Goal: Transaction & Acquisition: Download file/media

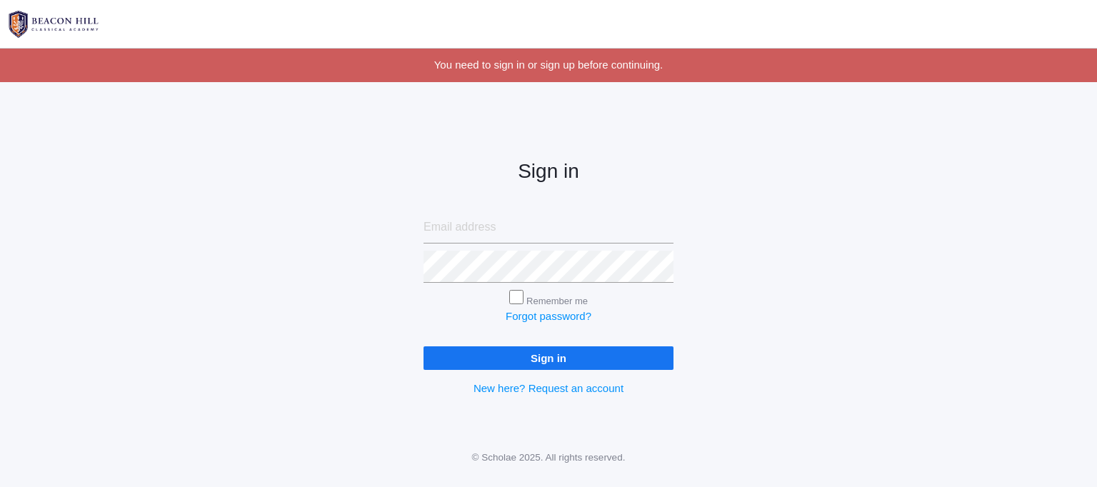
type input "mrskategregg@gmail.com"
click at [632, 361] on input "Sign in" at bounding box center [549, 358] width 250 height 24
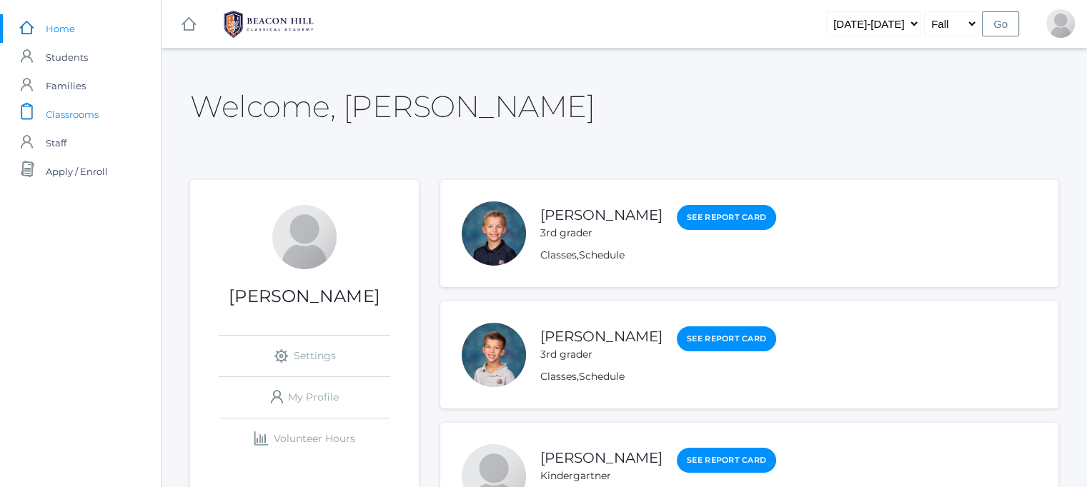
click at [77, 112] on span "Classrooms" at bounding box center [72, 114] width 53 height 29
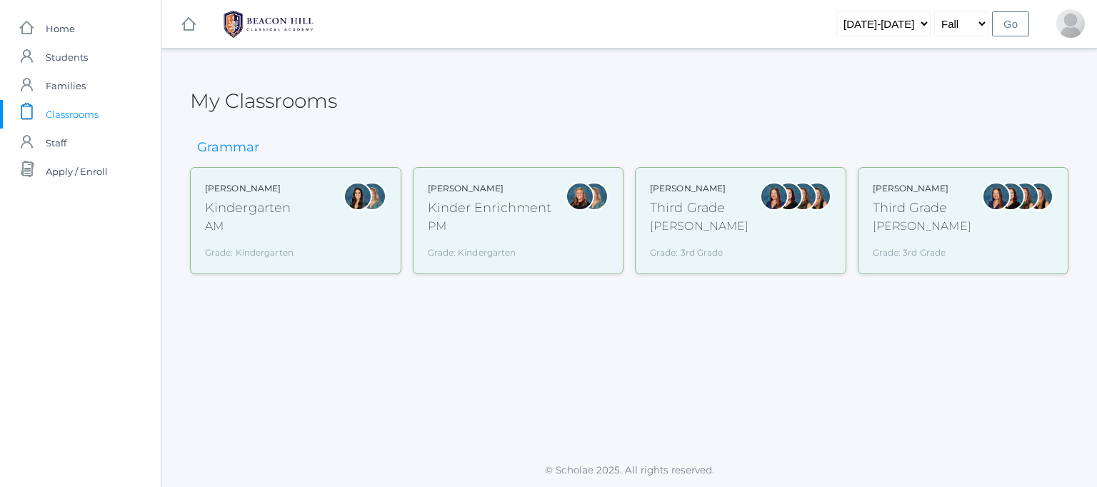
click at [700, 207] on div "Third Grade" at bounding box center [699, 208] width 99 height 19
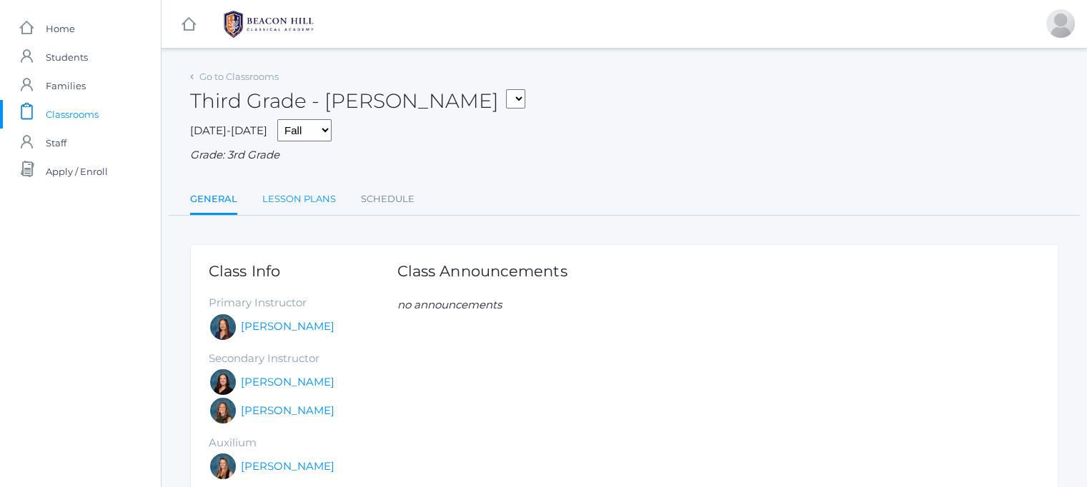
click at [292, 196] on link "Lesson Plans" at bounding box center [299, 199] width 74 height 29
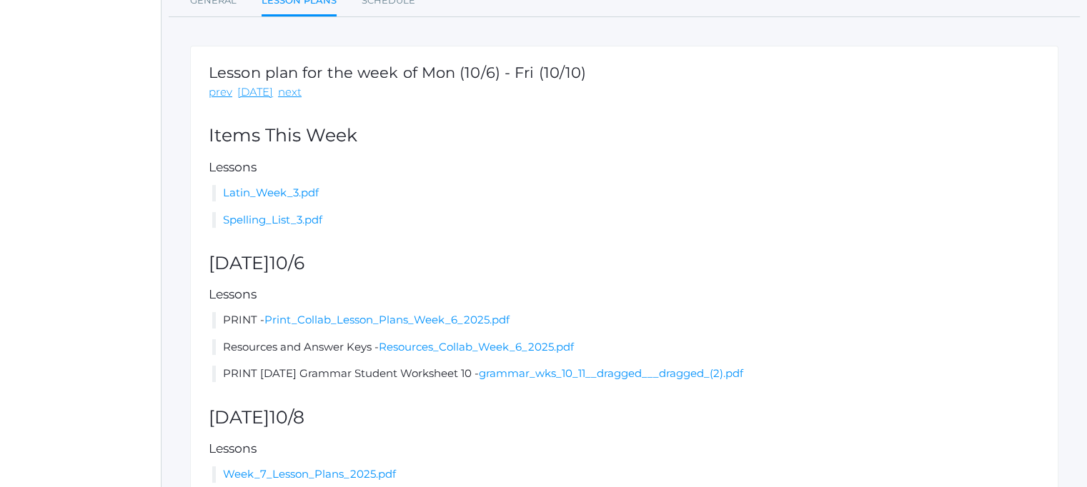
scroll to position [199, 0]
click at [276, 195] on link "Latin_Week_3.pdf" at bounding box center [271, 192] width 96 height 14
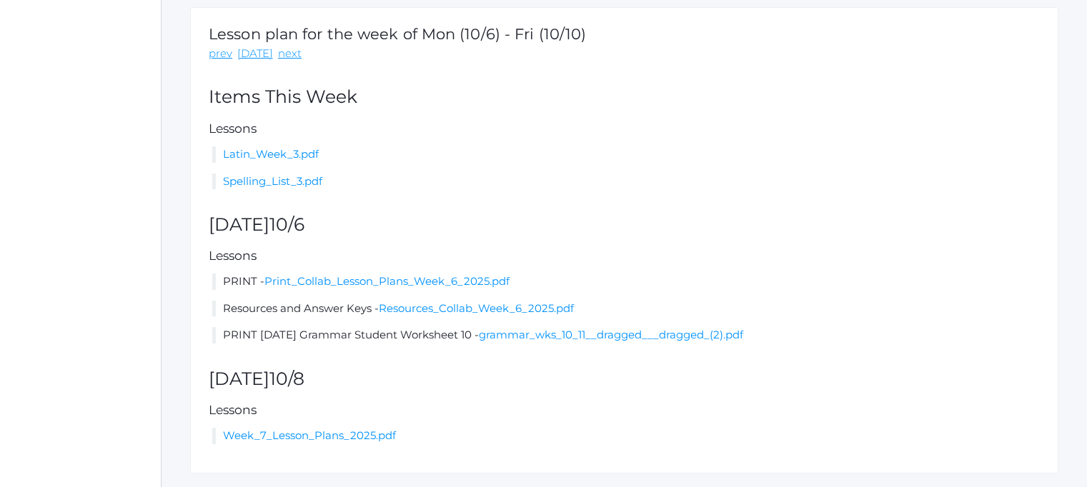
scroll to position [276, 0]
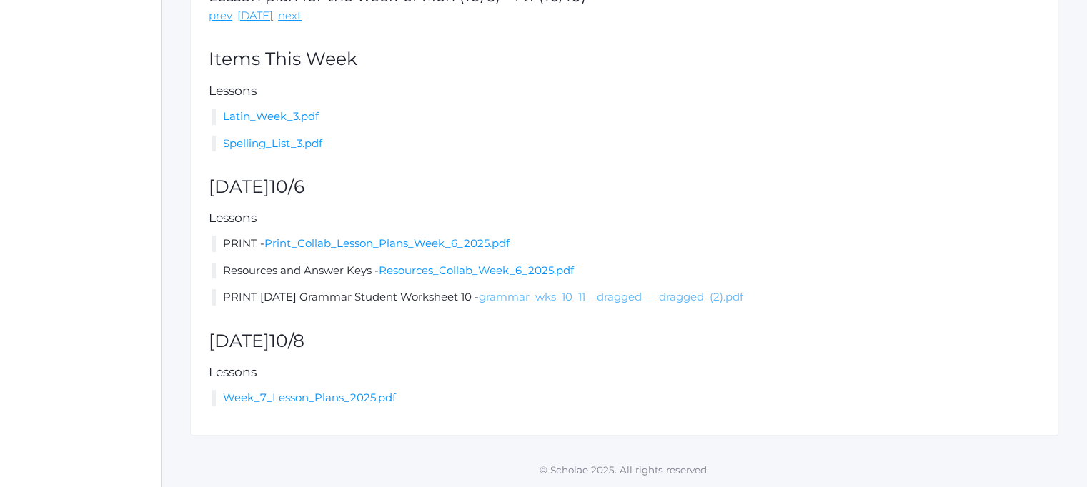
click at [620, 299] on link "grammar_wks_10_11__dragged___dragged_(2).pdf" at bounding box center [611, 297] width 264 height 14
click at [340, 401] on link "Week_7_Lesson_Plans_2025.pdf" at bounding box center [309, 398] width 173 height 14
click at [430, 248] on link "Print_Collab_Lesson_Plans_Week_6_2025.pdf" at bounding box center [386, 243] width 245 height 14
